Goal: Navigation & Orientation: Find specific page/section

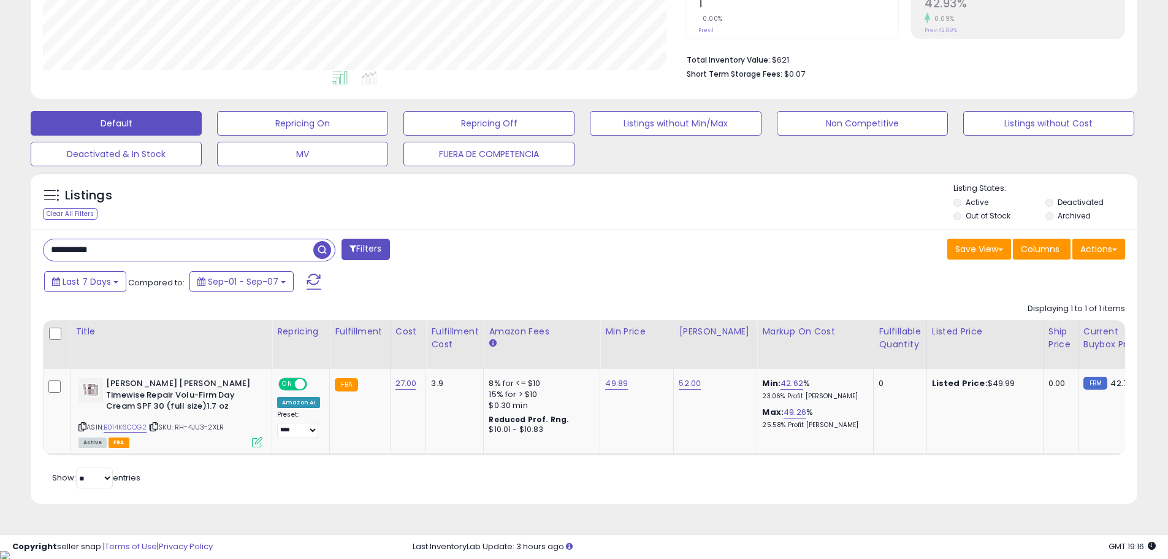
scroll to position [251, 642]
drag, startPoint x: 174, startPoint y: 251, endPoint x: -109, endPoint y: 232, distance: 283.3
click at [0, 232] on html "Unable to login Retrieving listings data.. has not yet accepted the Terms of Us…" at bounding box center [584, 4] width 1168 height 559
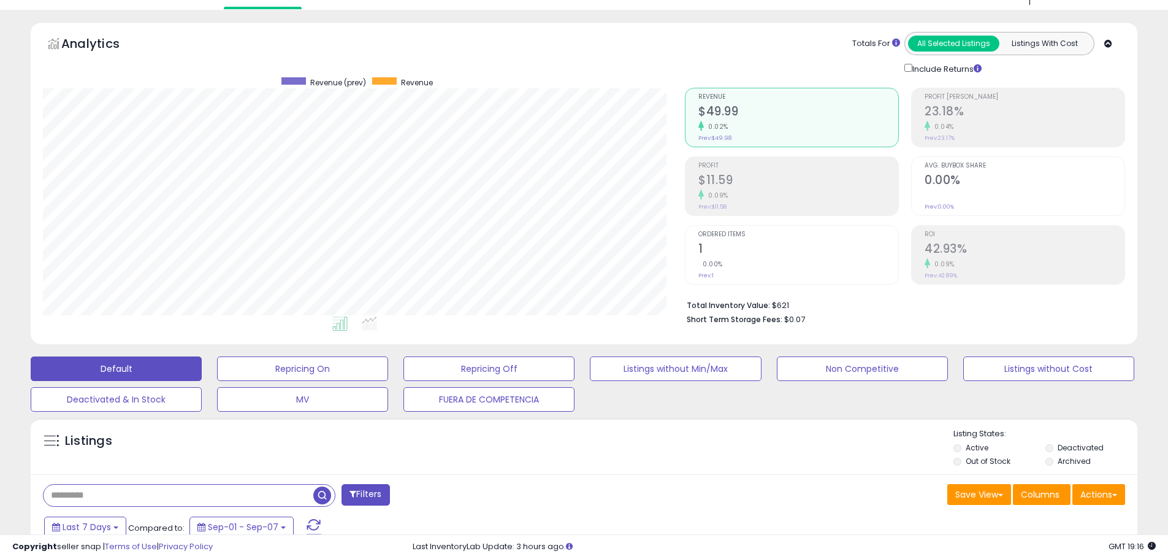
scroll to position [0, 0]
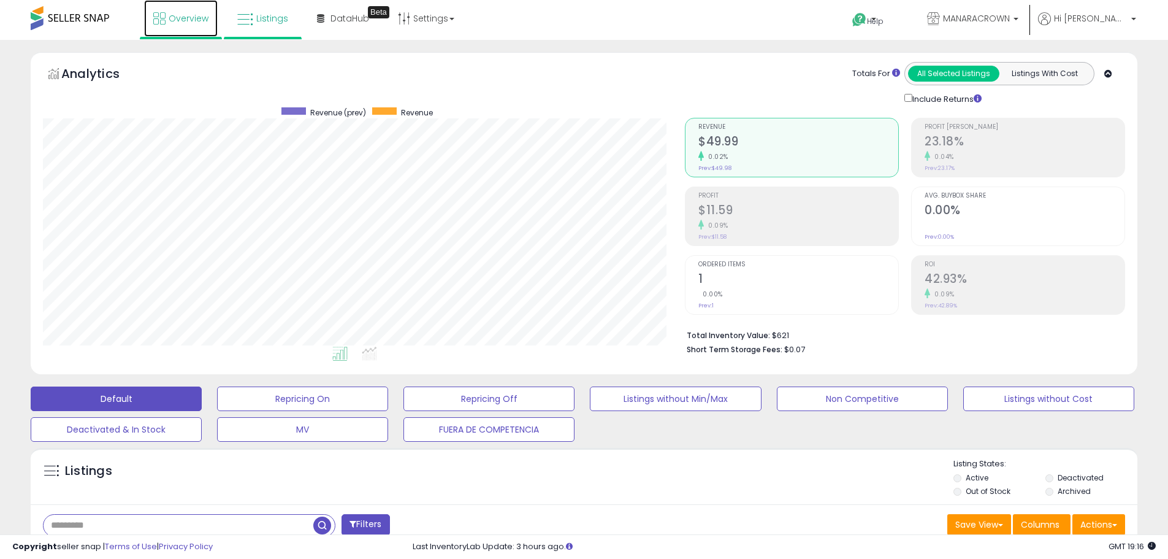
click at [183, 21] on span "Overview" at bounding box center [189, 18] width 40 height 12
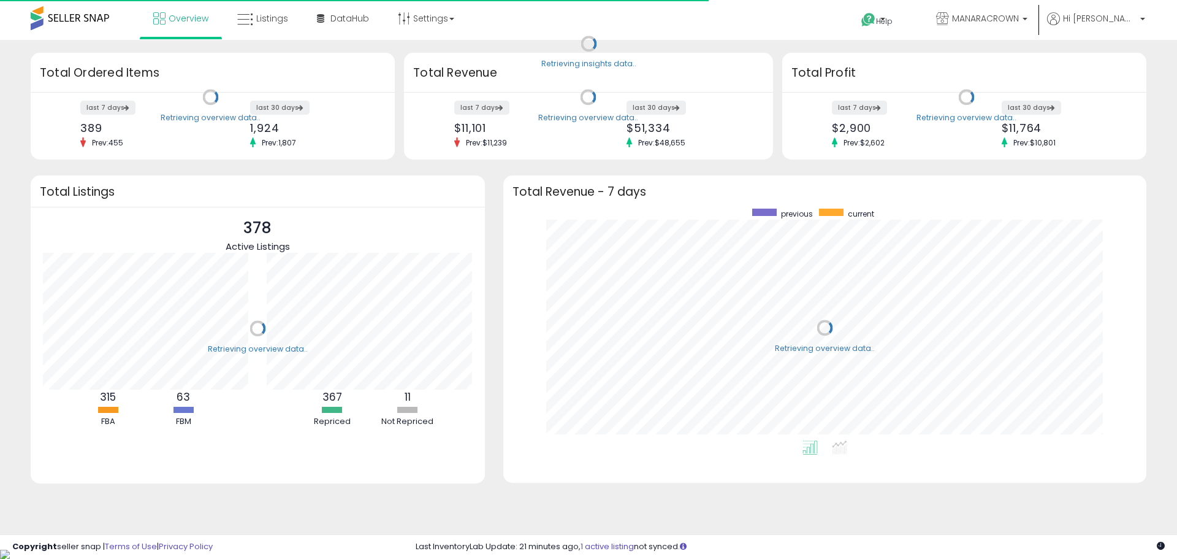
scroll to position [232, 619]
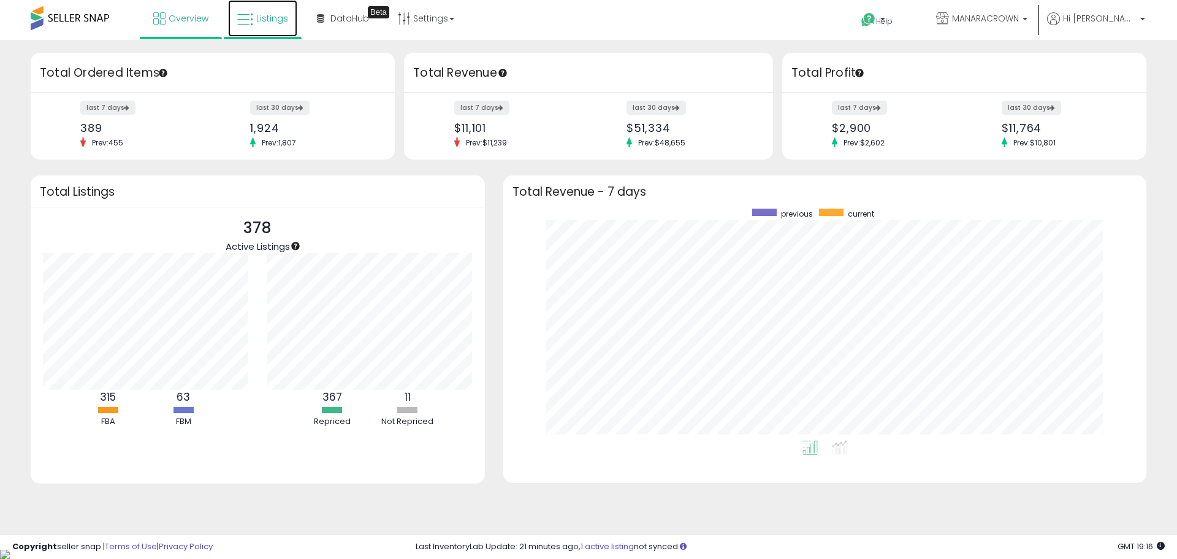
click at [277, 26] on link "Listings" at bounding box center [262, 18] width 69 height 37
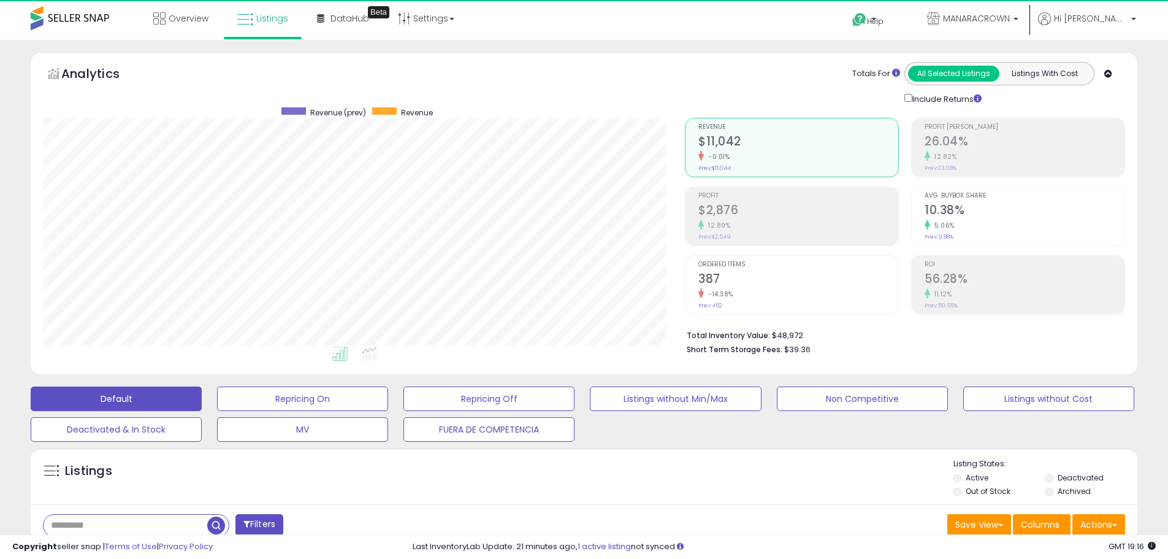
scroll to position [251, 642]
